Goal: Transaction & Acquisition: Purchase product/service

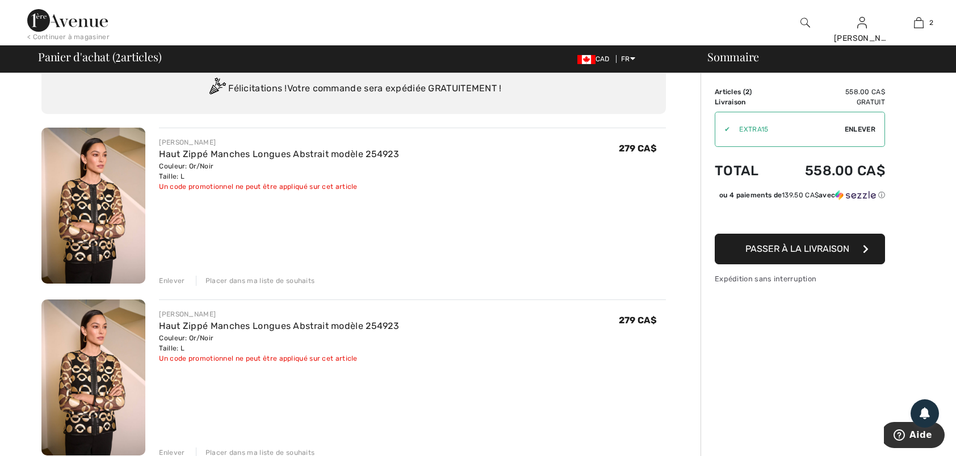
scroll to position [57, 0]
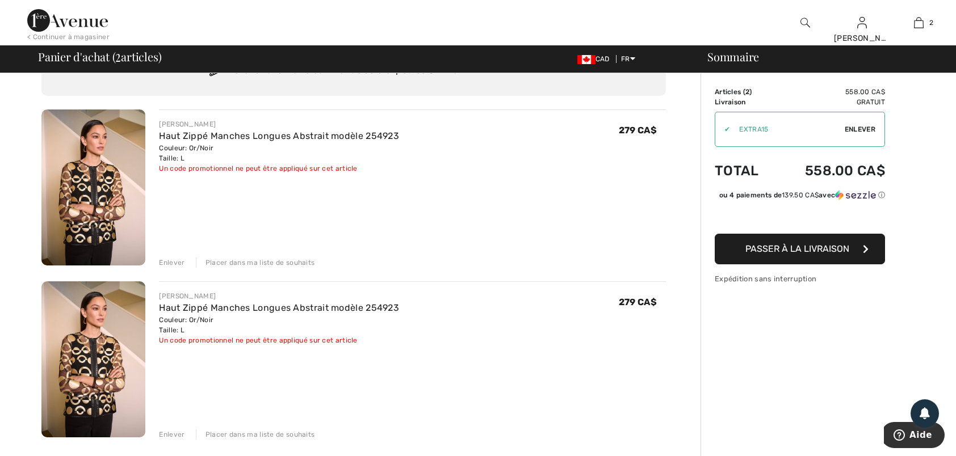
click at [166, 262] on div "Enlever" at bounding box center [172, 263] width 26 height 10
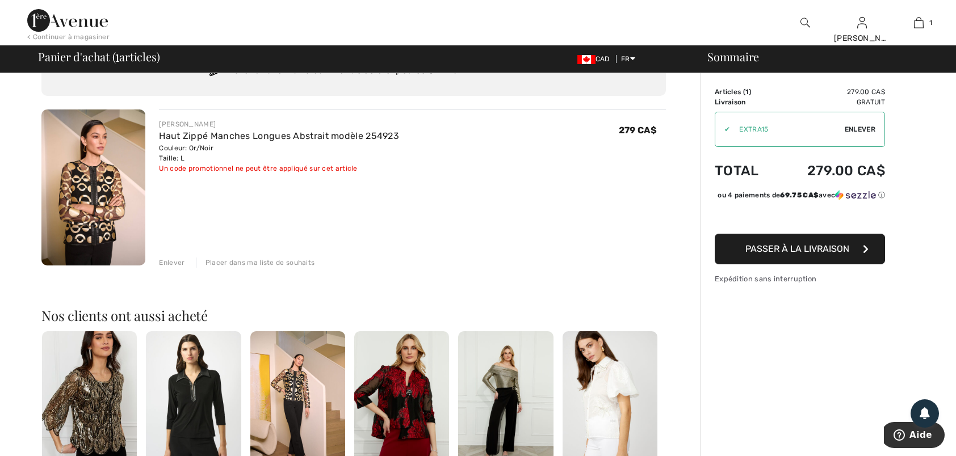
click at [726, 124] on div "✔ Utiliser Enlever" at bounding box center [800, 129] width 170 height 35
click at [725, 129] on div "✔" at bounding box center [722, 129] width 15 height 10
drag, startPoint x: 740, startPoint y: 128, endPoint x: 663, endPoint y: 167, distance: 86.6
click at [663, 167] on div "279 CA$" at bounding box center [642, 146] width 47 height 54
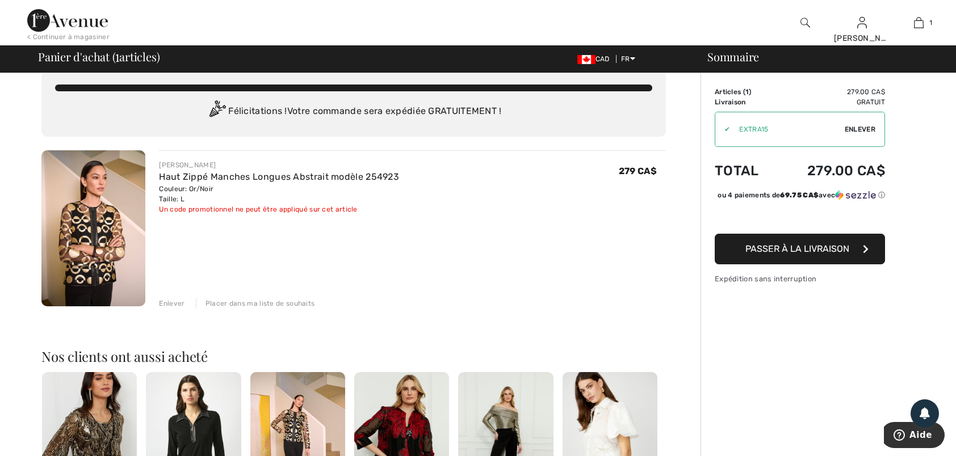
scroll to position [0, 0]
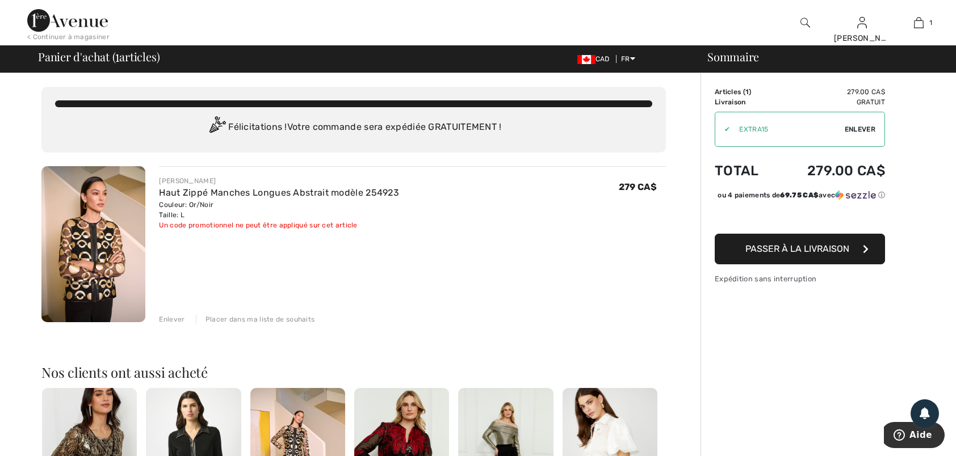
click at [647, 269] on div "JOSEPH RIBKOFF Haut Zippé Manches Longues Abstrait modèle 254923 Couleur: Or/No…" at bounding box center [412, 245] width 507 height 158
click at [863, 131] on span "Enlever" at bounding box center [860, 129] width 31 height 10
click at [730, 129] on input "TEXT" at bounding box center [779, 129] width 128 height 34
type input "GC010046283"
click at [856, 131] on span "Utiliser" at bounding box center [860, 129] width 32 height 10
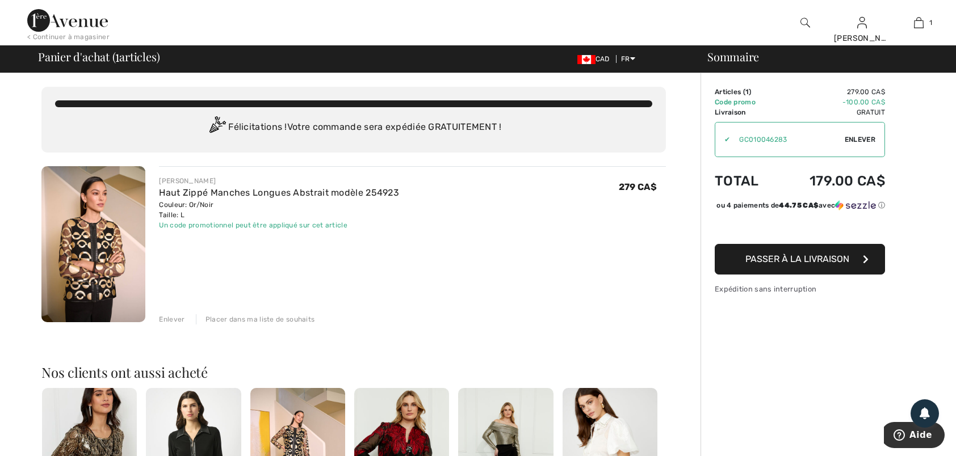
click at [792, 265] on span "Passer à la livraison" at bounding box center [797, 259] width 104 height 11
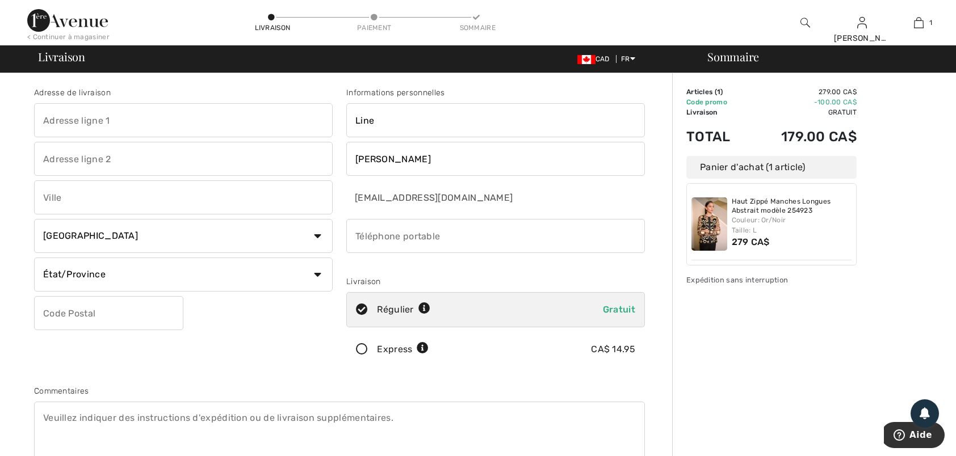
click at [44, 114] on input "text" at bounding box center [183, 120] width 299 height 34
type input "44 Gauvin Ouest C.P.1578"
type input "SAINT-JEAN-DE-DIEU"
select select "QC"
type input "G0L3M0"
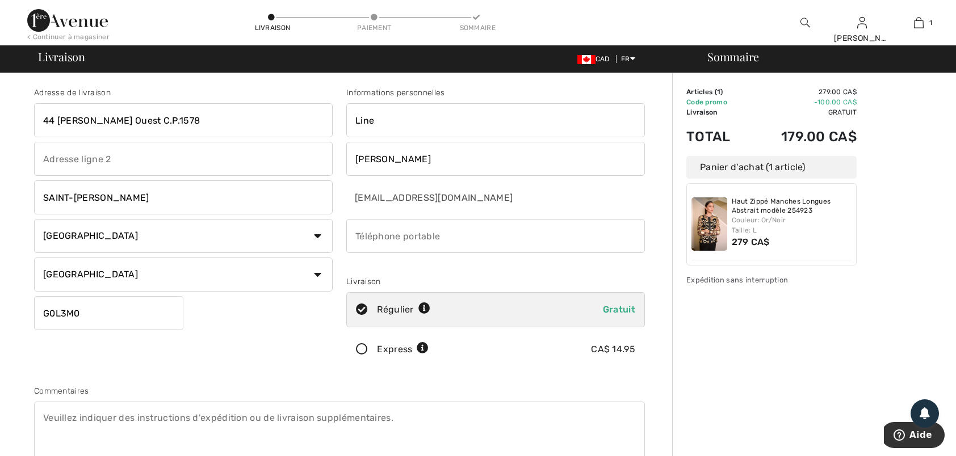
type input "4188942877"
click at [358, 347] on icon at bounding box center [362, 350] width 30 height 12
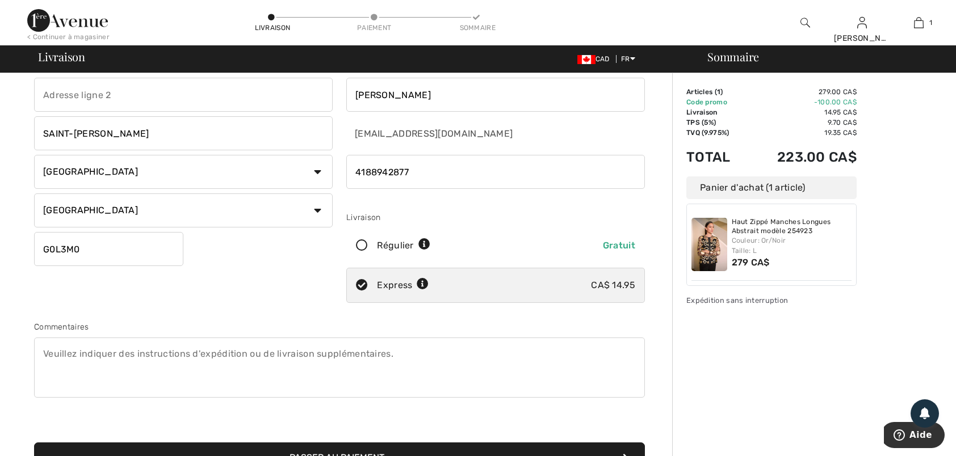
scroll to position [170, 0]
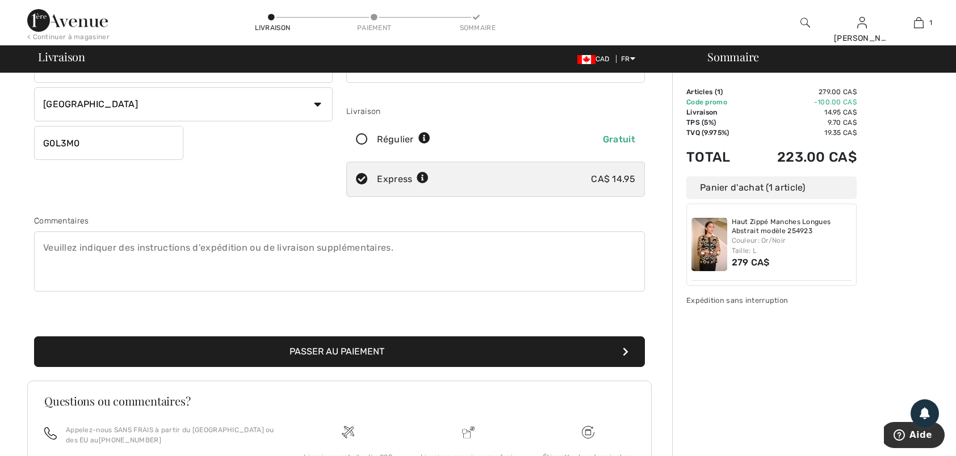
click at [357, 351] on button "Passer au paiement" at bounding box center [339, 352] width 611 height 31
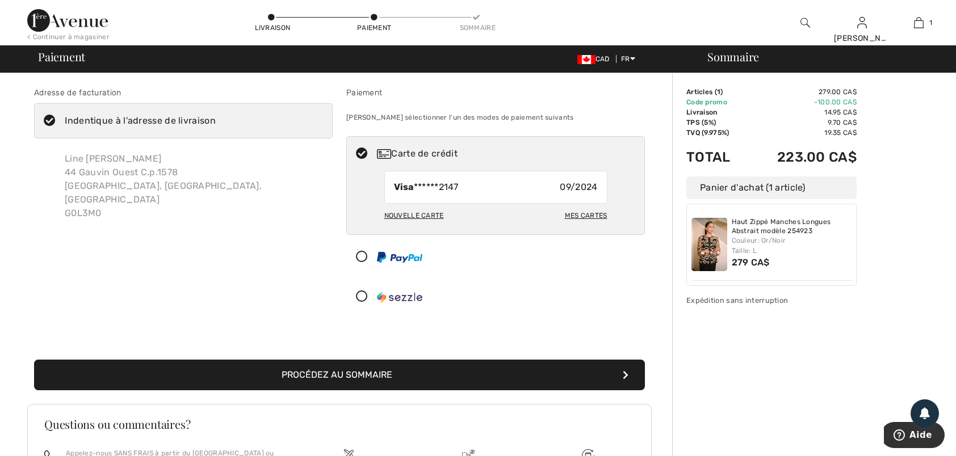
click at [592, 211] on div "Mes cartes" at bounding box center [586, 215] width 43 height 19
radio input "true"
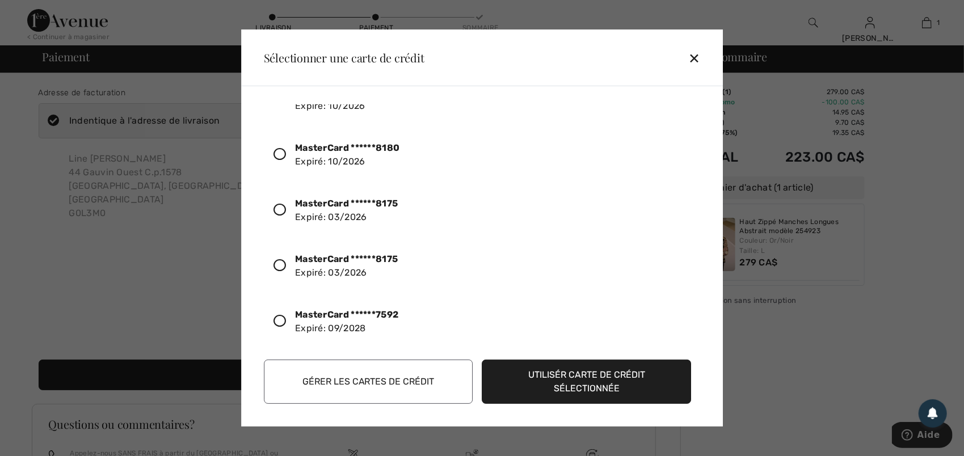
scroll to position [284, 0]
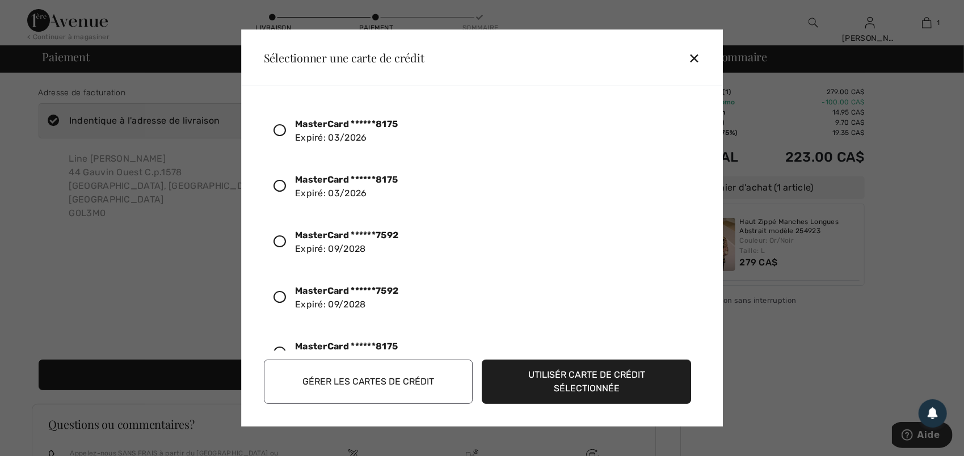
click at [280, 238] on icon at bounding box center [280, 242] width 12 height 12
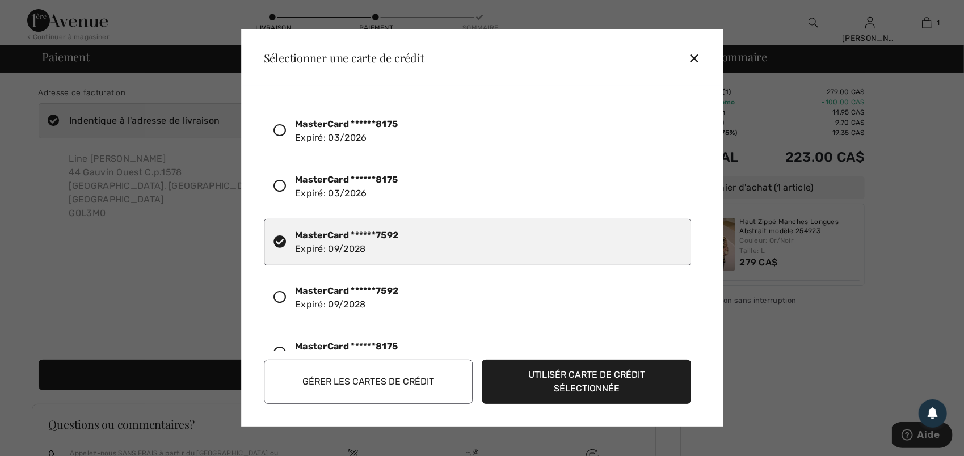
click at [566, 371] on button "Utilisér carte de crédit sélectionnée" at bounding box center [587, 382] width 209 height 44
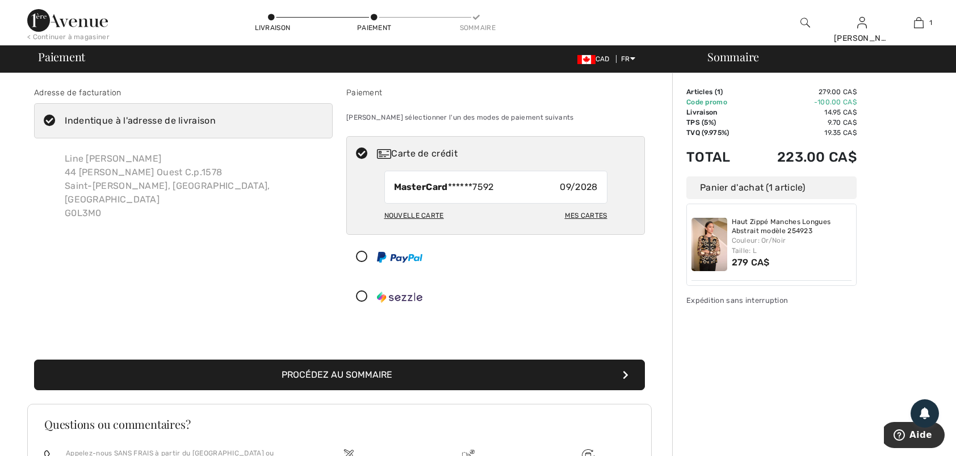
click at [351, 371] on button "Procédez au sommaire" at bounding box center [339, 375] width 611 height 31
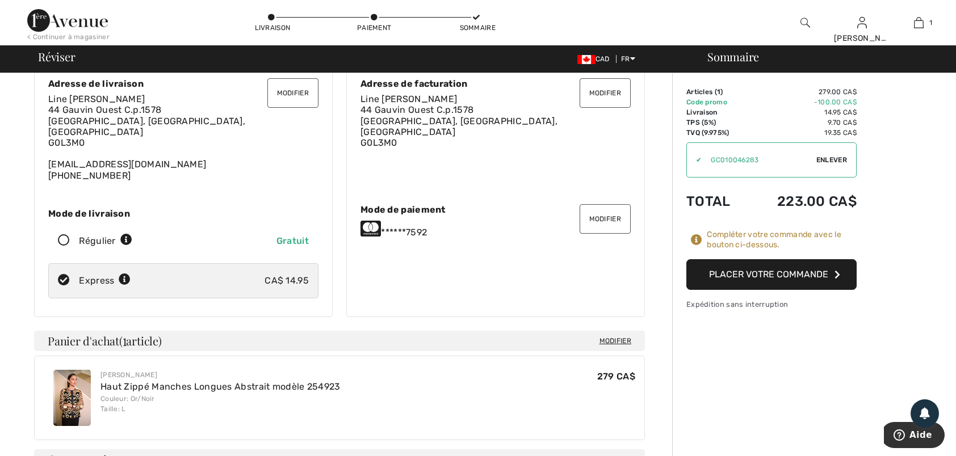
scroll to position [114, 0]
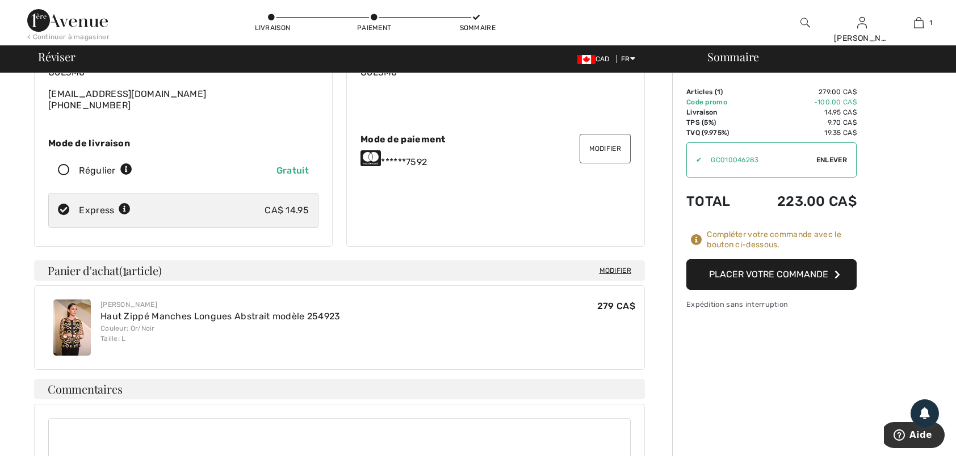
click at [728, 272] on button "Placer votre commande" at bounding box center [771, 274] width 170 height 31
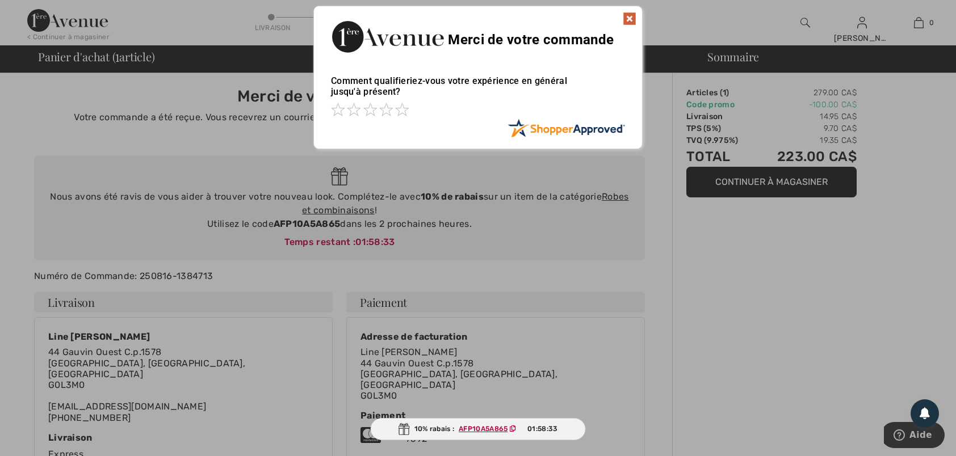
click at [627, 18] on img at bounding box center [630, 19] width 14 height 14
